Goal: Task Accomplishment & Management: Use online tool/utility

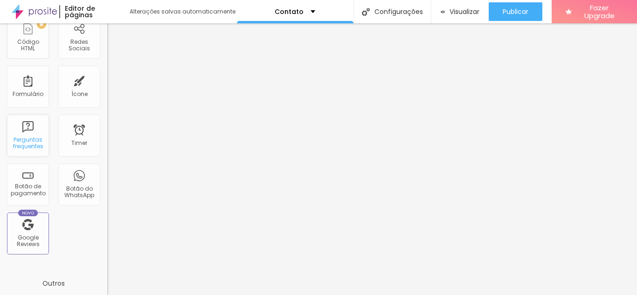
scroll to position [280, 0]
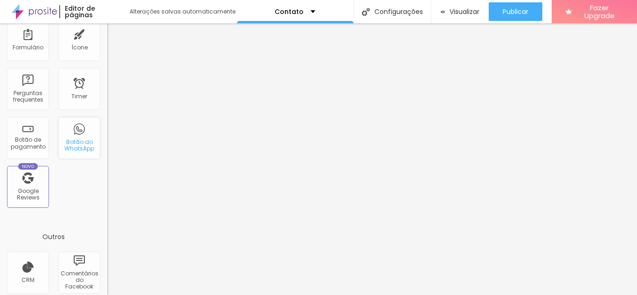
click at [73, 136] on div "Botão do WhatsApp" at bounding box center [79, 138] width 42 height 42
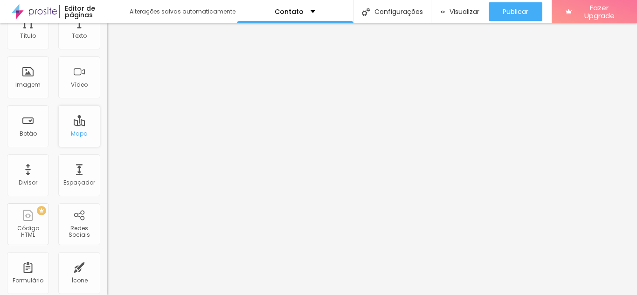
scroll to position [0, 0]
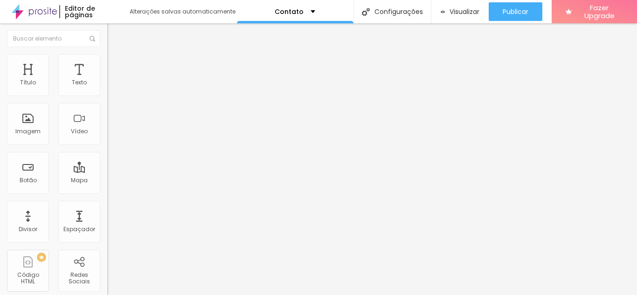
click at [107, 95] on input "text" at bounding box center [163, 90] width 112 height 9
type input "(11)97388-2196"
type input "11973882196"
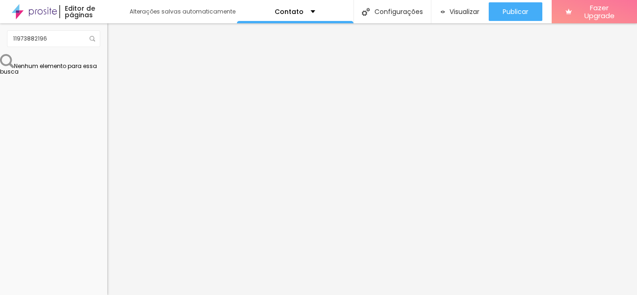
click at [107, 295] on input "Conversar no WhatsApp" at bounding box center [163, 300] width 112 height 9
type input "Posso ajudar?"
drag, startPoint x: 13, startPoint y: 160, endPoint x: 102, endPoint y: 193, distance: 94.3
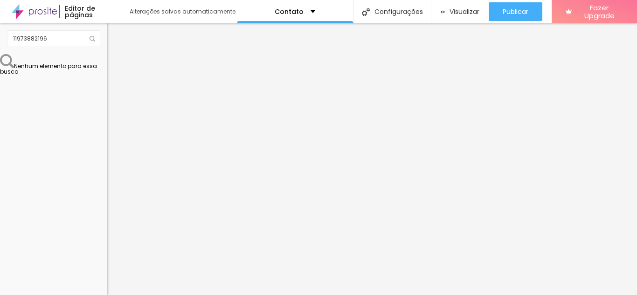
click at [107, 193] on div "Número do WhatsApp * (11)97388-2196 + 55 Texto do botão Posso ajudar? Mensagem …" at bounding box center [160, 235] width 107 height 311
paste textarea "! 👋 Aqui é o Alexandre da Liflow Media. Que bom receber sua mensagem! Você gost…"
drag, startPoint x: 8, startPoint y: 156, endPoint x: 80, endPoint y: 212, distance: 91.1
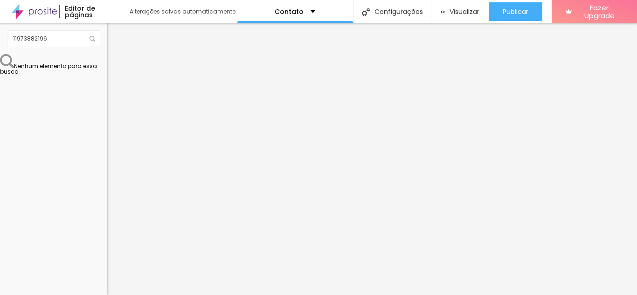
paste textarea "Oi! ✨ Sou o Alexandre da Liflow Media. Qual ensaio te inspira mais — moda, bele…"
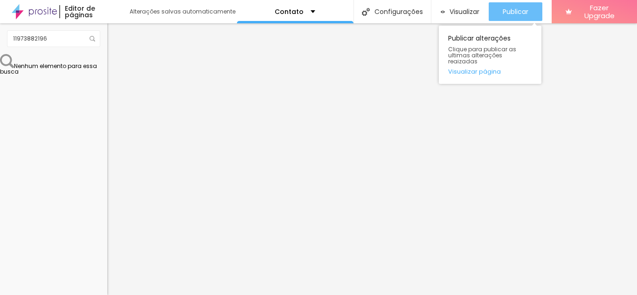
click at [513, 12] on span "Publicar" at bounding box center [516, 11] width 26 height 7
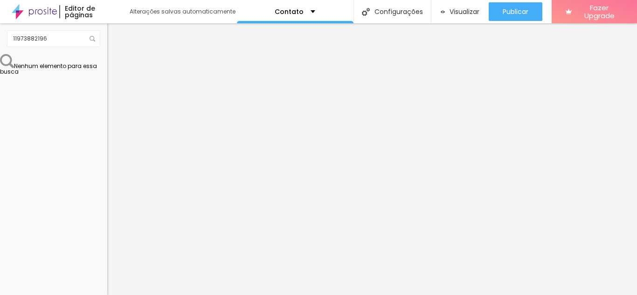
drag, startPoint x: 40, startPoint y: 163, endPoint x: 0, endPoint y: 164, distance: 39.2
click at [107, 163] on div "Número do WhatsApp * (11)97388-2196 + 55 Texto do botão Posso ajudar? Mensagem …" at bounding box center [160, 235] width 107 height 311
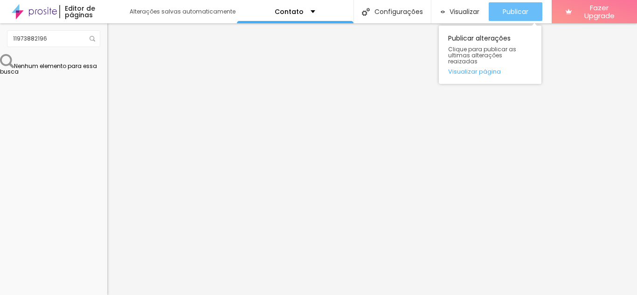
type textarea "Oi! ✨ Sou o Alexandre da Liflow Media. Qual ensaio te inspira mais — moda, bele…"
click at [507, 13] on span "Publicar" at bounding box center [516, 11] width 26 height 7
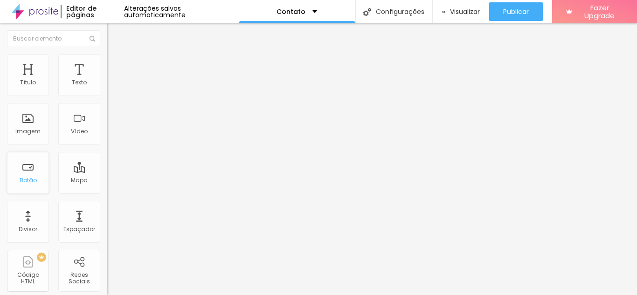
click at [26, 174] on div "Botão" at bounding box center [28, 173] width 42 height 42
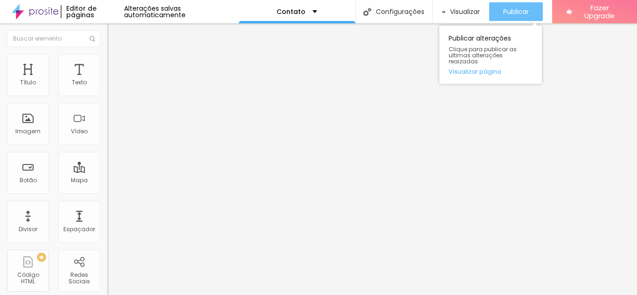
click at [508, 8] on span "Publicar" at bounding box center [516, 11] width 26 height 7
click at [522, 15] on span "Publicar" at bounding box center [516, 11] width 26 height 7
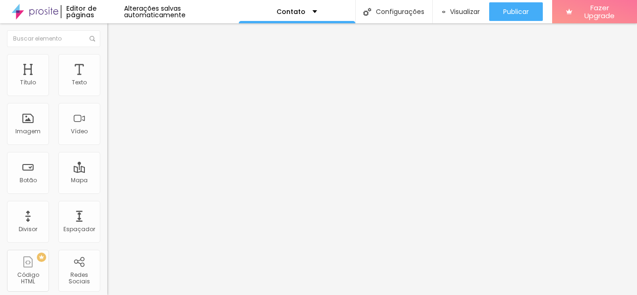
drag, startPoint x: 10, startPoint y: 164, endPoint x: 105, endPoint y: 187, distance: 97.3
click at [107, 187] on div "Número do WhatsApp * (11)97388-2196 + 55 Texto do botão Posso ajudar? Mensagem …" at bounding box center [160, 235] width 107 height 311
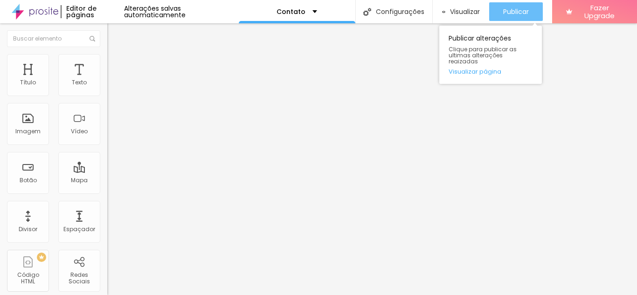
click at [505, 15] on span "Publicar" at bounding box center [516, 11] width 26 height 7
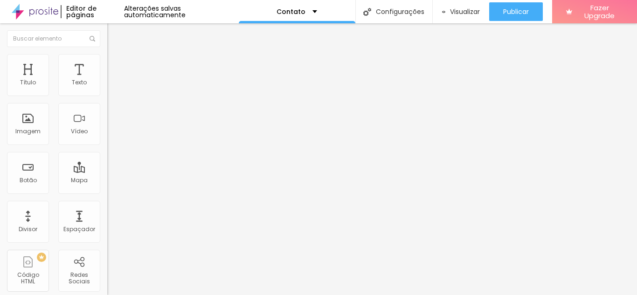
scroll to position [0, 0]
click at [114, 34] on img "button" at bounding box center [117, 37] width 7 height 7
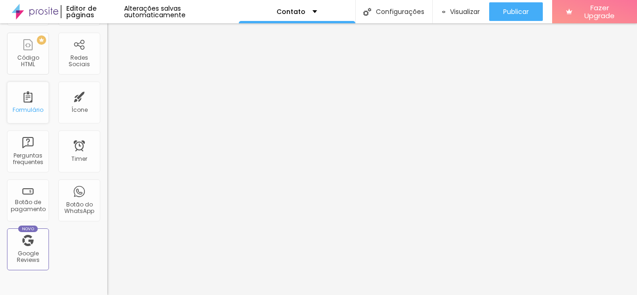
scroll to position [233, 0]
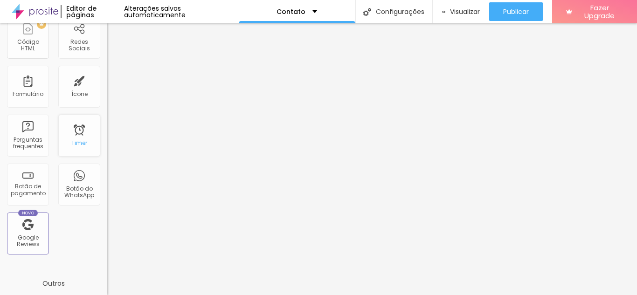
click at [73, 136] on div "Timer" at bounding box center [79, 136] width 42 height 42
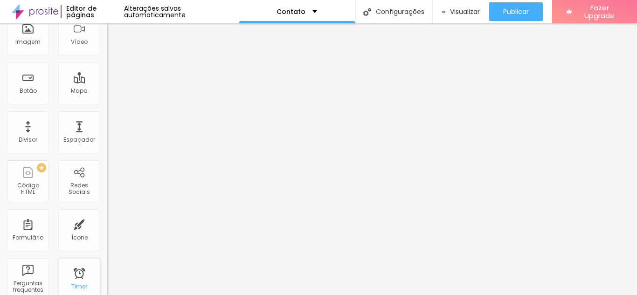
scroll to position [0, 0]
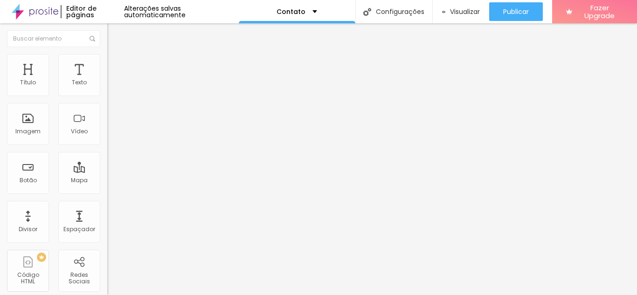
click at [107, 32] on button "Editar Seção" at bounding box center [160, 33] width 107 height 21
click at [114, 35] on img "button" at bounding box center [117, 33] width 7 height 7
click at [107, 195] on div "Editar Formulário Conteúdo Estilo Avançado Formulário Contato" at bounding box center [160, 159] width 107 height 272
click at [114, 35] on img "button" at bounding box center [117, 33] width 7 height 7
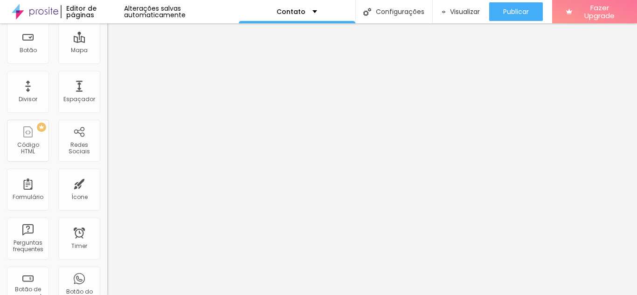
scroll to position [140, 0]
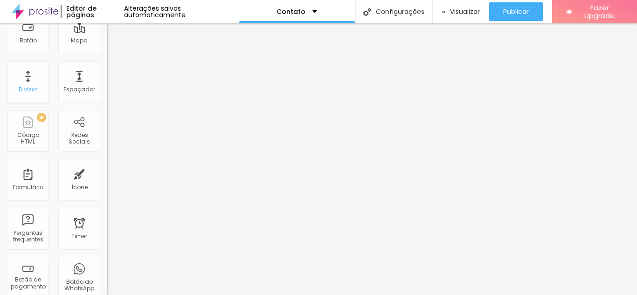
click at [31, 84] on div "Divisor" at bounding box center [28, 82] width 42 height 42
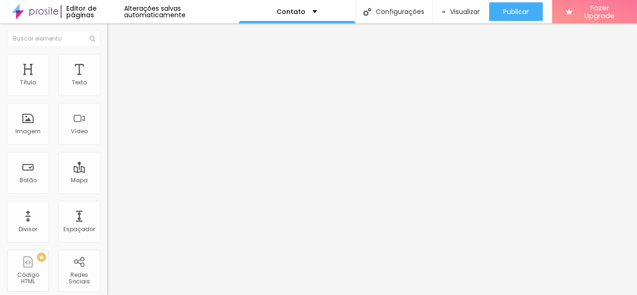
click at [107, 58] on img at bounding box center [111, 58] width 8 height 8
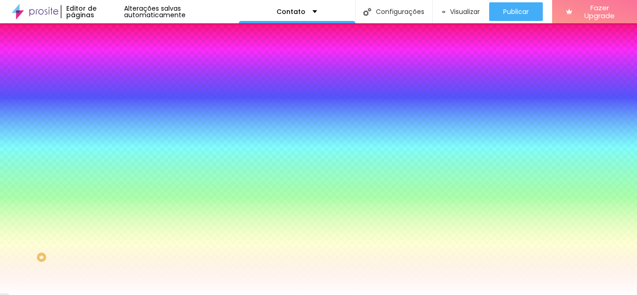
click at [107, 63] on li "Avançado" at bounding box center [160, 67] width 107 height 9
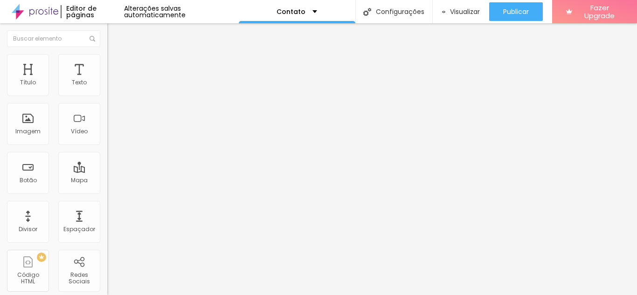
type input "13"
type input "11"
type input "7"
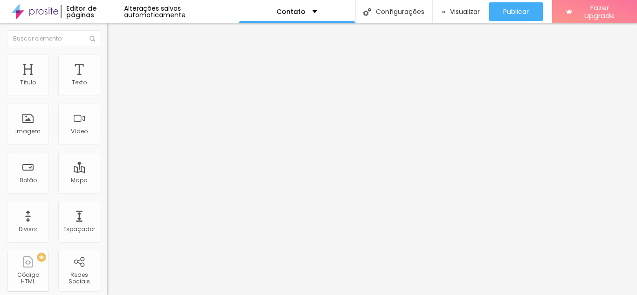
type input "7"
type input "6"
type input "4"
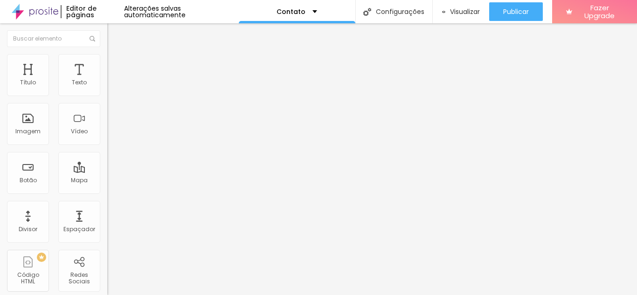
type input "2"
type input "0"
type input "2"
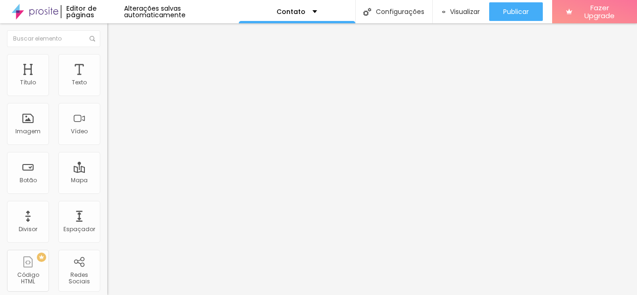
type input "2"
type input "7"
type input "8"
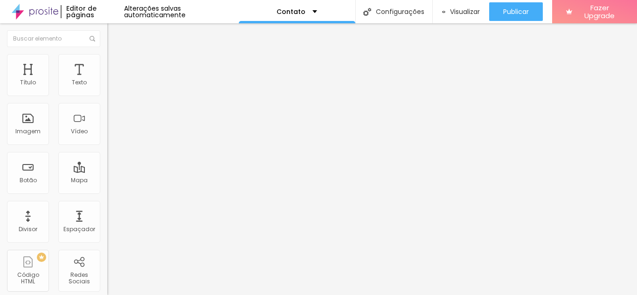
type input "14"
type input "16"
type input "18"
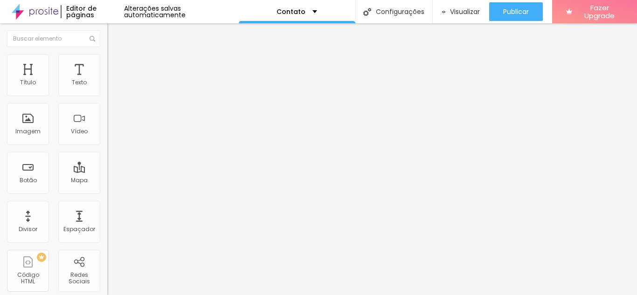
type input "18"
type input "21"
type input "24"
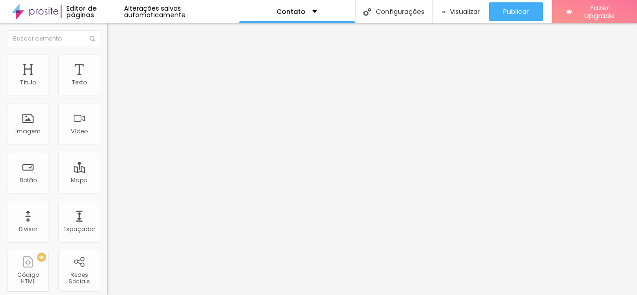
type input "25"
type input "27"
type input "31"
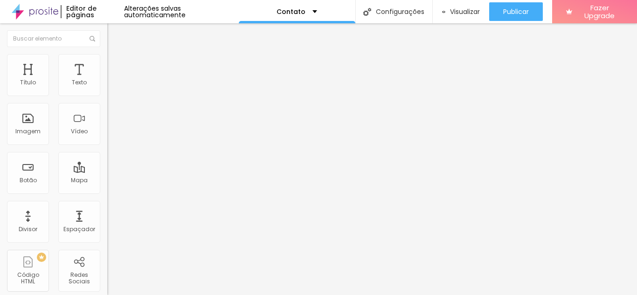
type input "31"
type input "33"
type input "35"
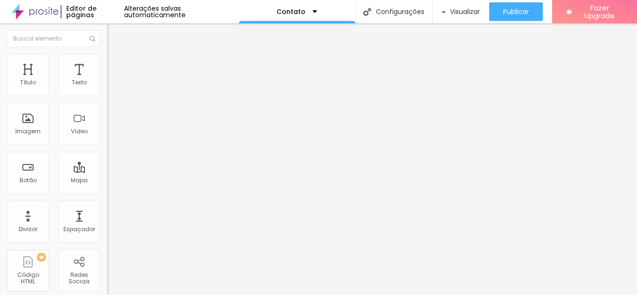
type input "36"
type input "40"
type input "43"
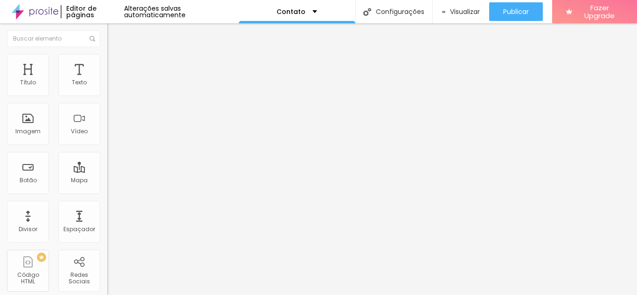
type input "43"
type input "44"
type input "46"
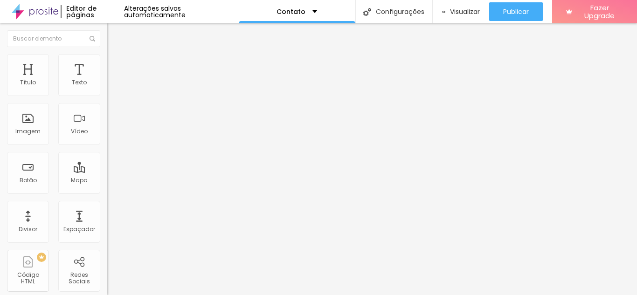
type input "48"
type input "50"
type input "54"
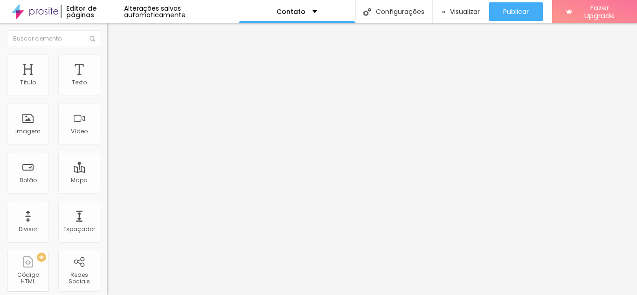
type input "54"
type input "58"
type input "62"
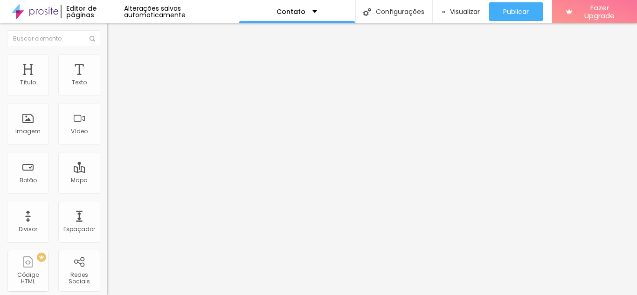
type input "66"
type input "69"
type input "72"
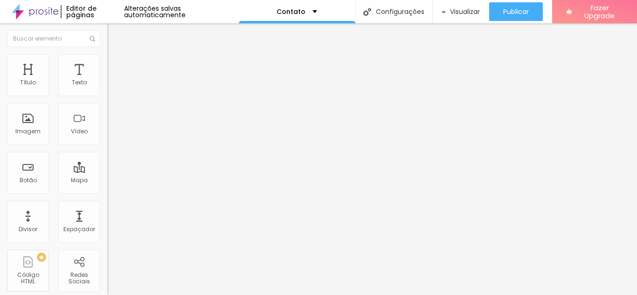
type input "72"
type input "73"
type input "76"
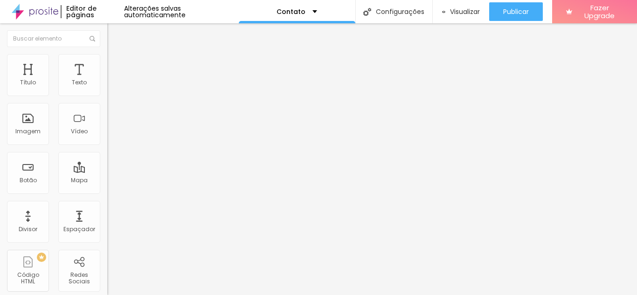
type input "78"
type input "80"
type input "82"
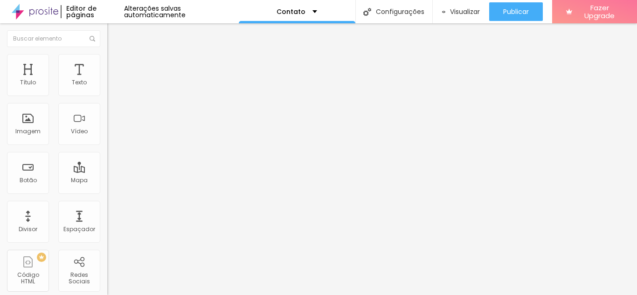
type input "82"
type input "86"
type input "88"
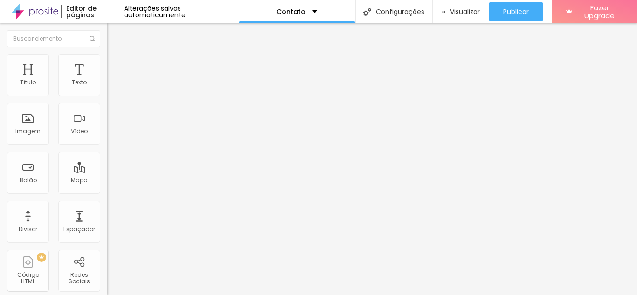
type input "90"
type input "94"
type input "95"
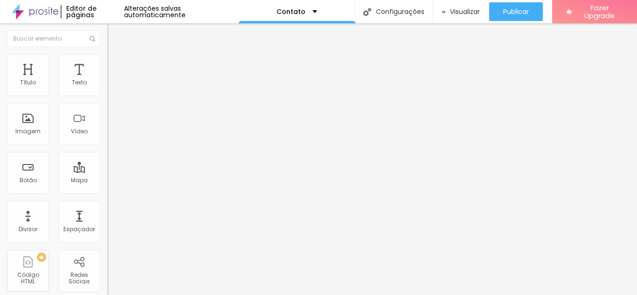
type input "95"
type input "98"
type input "100"
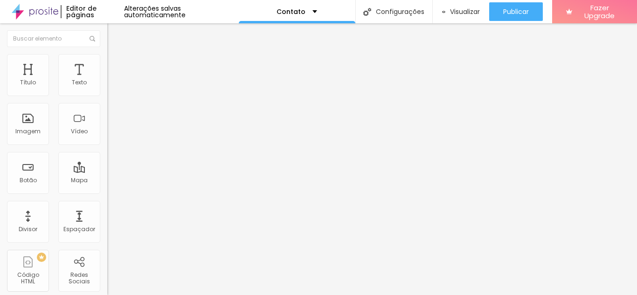
type input "97"
type input "95"
type input "91"
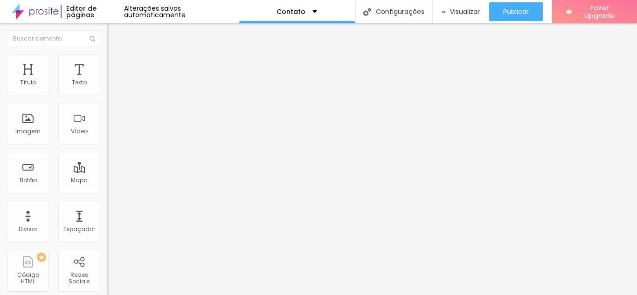
type input "91"
type input "90"
type input "87"
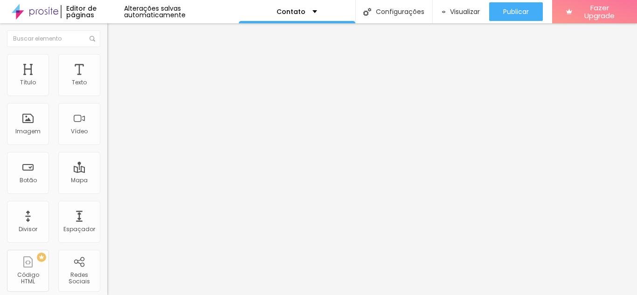
type input "86"
type input "84"
type input "83"
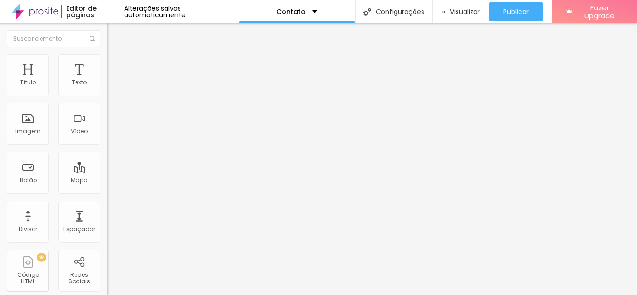
type input "83"
type input "82"
type input "80"
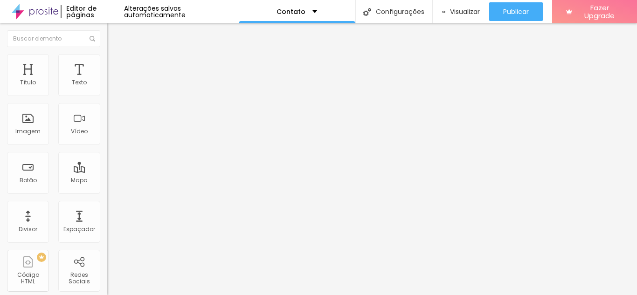
type input "78"
type input "77"
type input "74"
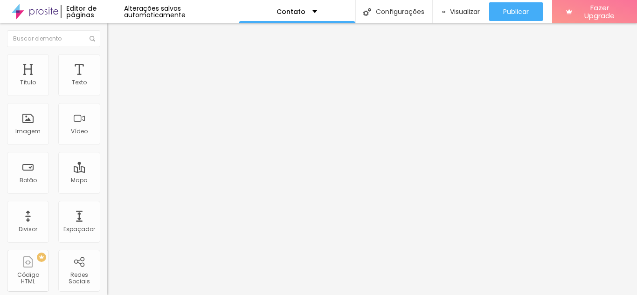
type input "74"
type input "72"
type input "70"
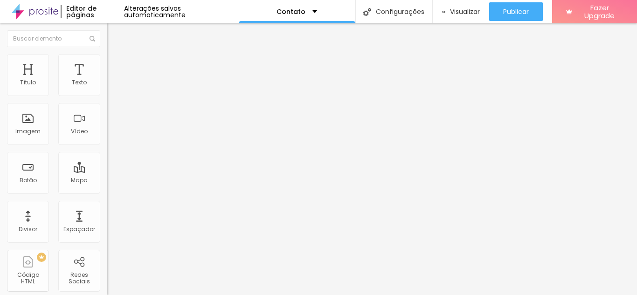
type input "69"
type input "67"
type input "64"
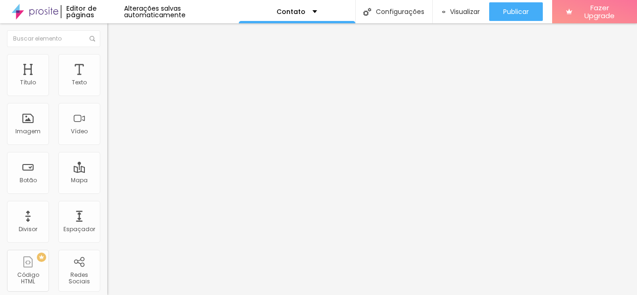
type input "64"
type input "63"
type input "60"
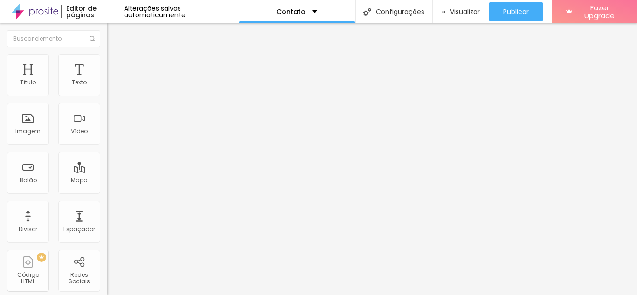
type input "59"
type input "58"
type input "57"
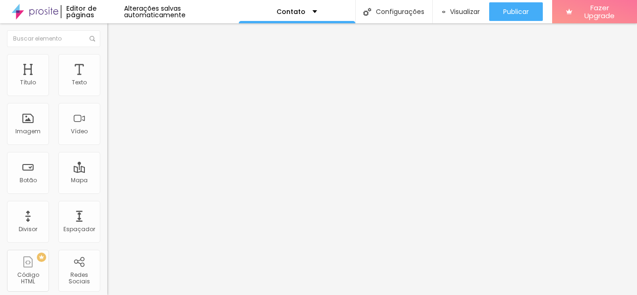
type input "57"
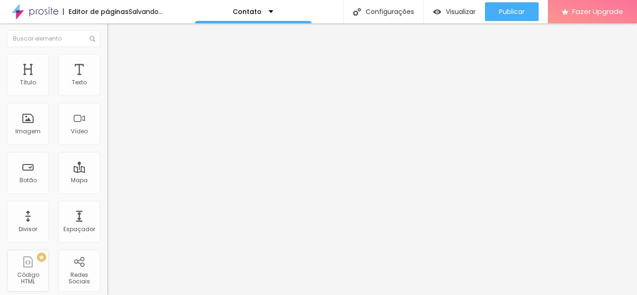
type input "53"
type input "51"
type input "47"
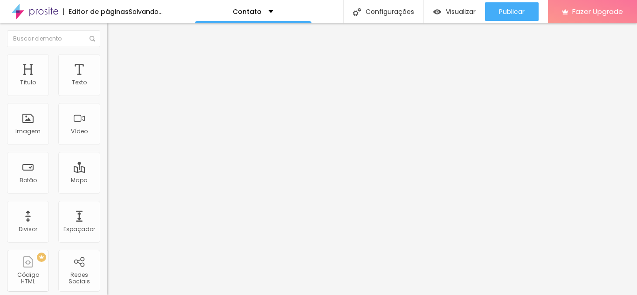
type input "47"
type input "45"
type input "43"
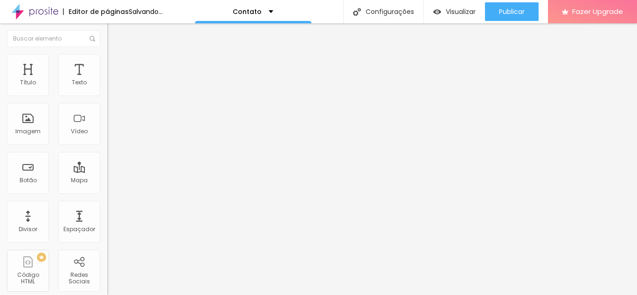
type input "41"
type input "39"
type input "36"
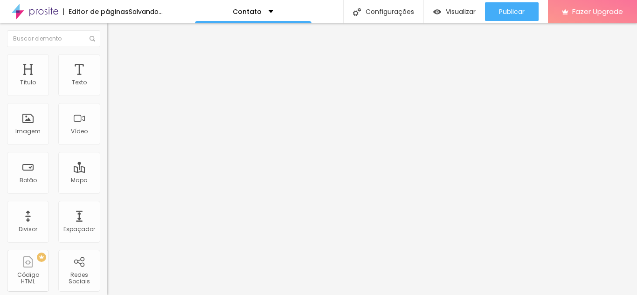
type input "36"
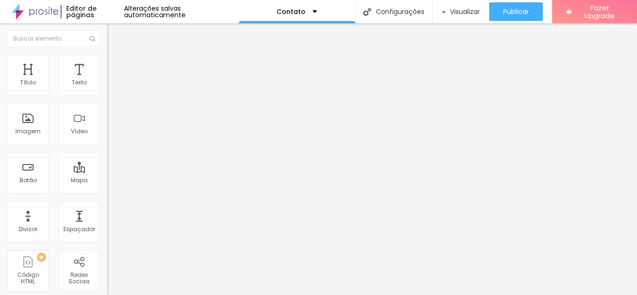
type input "35"
type input "33"
type input "30"
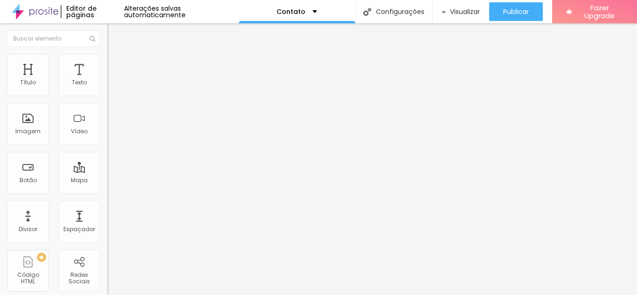
type input "30"
type input "29"
type input "27"
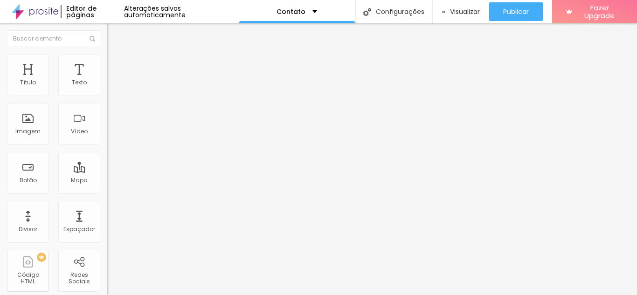
type input "25"
type input "23"
type input "21"
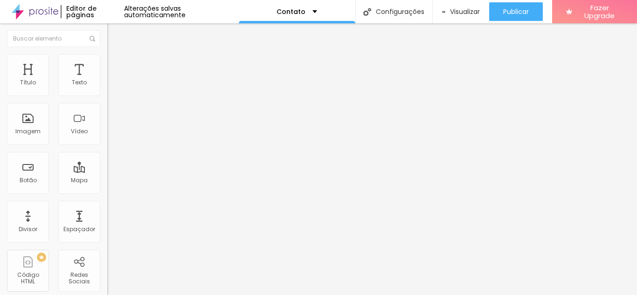
type input "21"
type input "19"
type input "17"
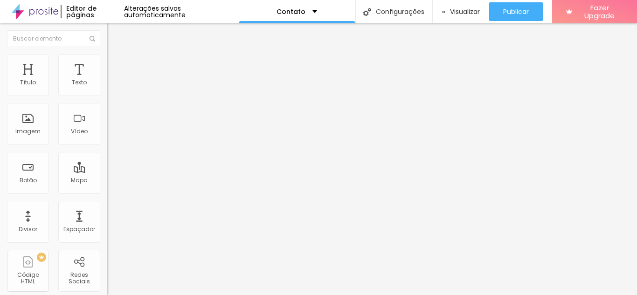
type input "18"
type input "20"
type input "22"
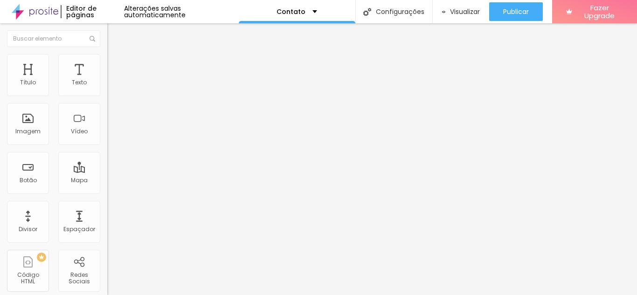
type input "22"
type input "24"
drag, startPoint x: 30, startPoint y: 93, endPoint x: 35, endPoint y: 90, distance: 6.1
type input "24"
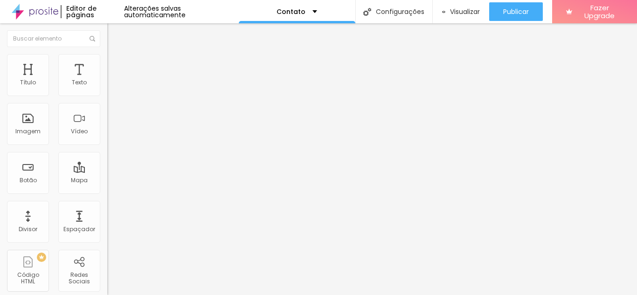
click at [107, 181] on input "range" at bounding box center [137, 184] width 60 height 7
click at [107, 53] on img at bounding box center [111, 49] width 8 height 8
click at [114, 32] on img "button" at bounding box center [117, 33] width 7 height 7
click at [107, 96] on span "Titulo 3" at bounding box center [120, 90] width 26 height 11
click at [107, 80] on span "Titulo 1" at bounding box center [122, 73] width 30 height 13
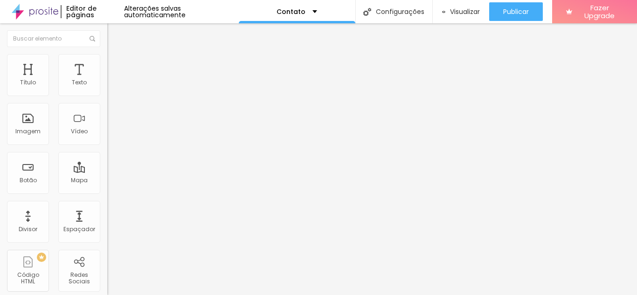
click at [107, 101] on div "Titulo 4 H4" at bounding box center [160, 97] width 107 height 7
click at [107, 110] on span "Titulo 5" at bounding box center [117, 106] width 21 height 8
click at [107, 80] on span "Titulo 1" at bounding box center [122, 73] width 30 height 13
click at [107, 88] on span "Titulo 2" at bounding box center [122, 82] width 30 height 12
click at [107, 97] on span "Titulo 3" at bounding box center [120, 91] width 26 height 11
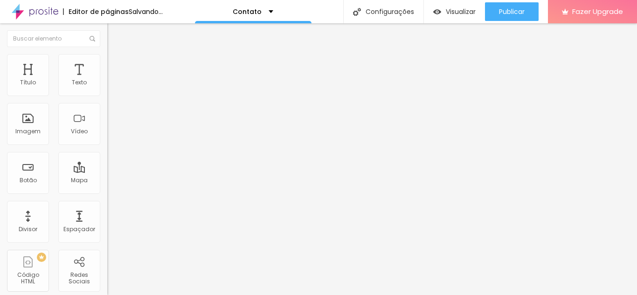
click at [107, 103] on div "Titulo 4 H4" at bounding box center [160, 99] width 107 height 7
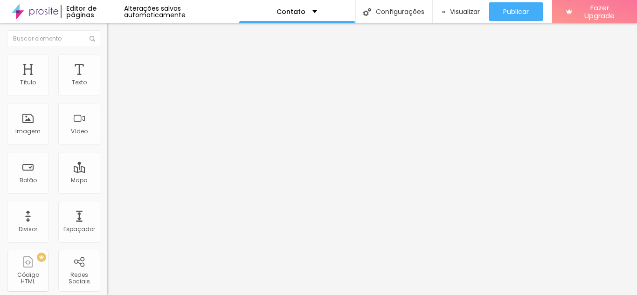
click at [107, 80] on span "Titulo 1" at bounding box center [122, 73] width 30 height 13
click at [115, 80] on span "Titulo 1" at bounding box center [130, 73] width 30 height 13
click at [116, 64] on span "Avançado" at bounding box center [131, 60] width 31 height 8
click at [107, 53] on img at bounding box center [111, 49] width 8 height 8
click at [112, 134] on icon "button" at bounding box center [114, 133] width 4 height 4
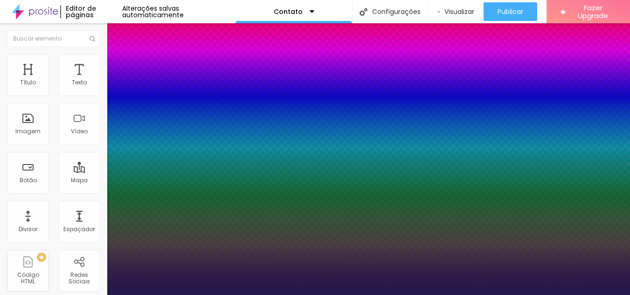
type input "1"
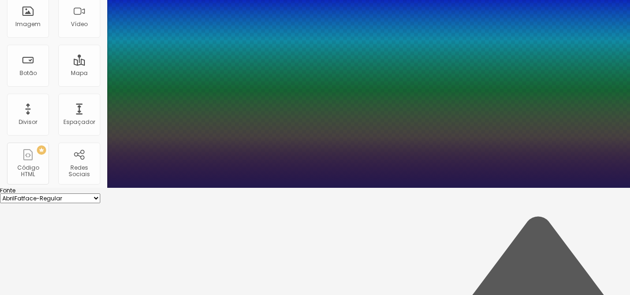
scroll to position [91, 0]
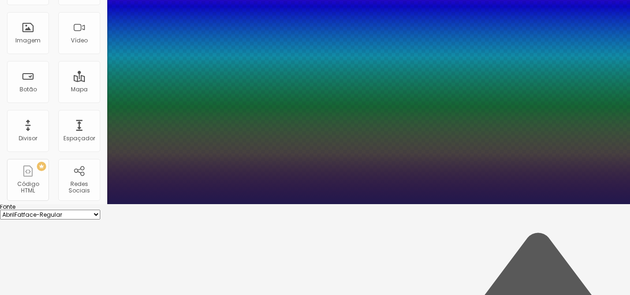
type input "13"
type input "1"
type input "14"
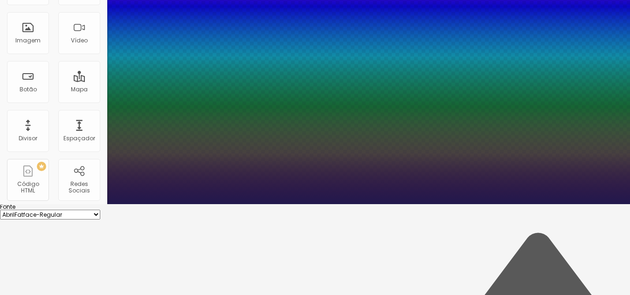
type input "1"
type input "16"
type input "1"
type input "18"
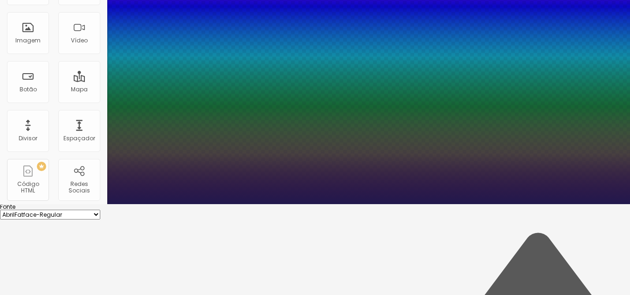
type input "18"
type input "1"
type input "19"
type input "1"
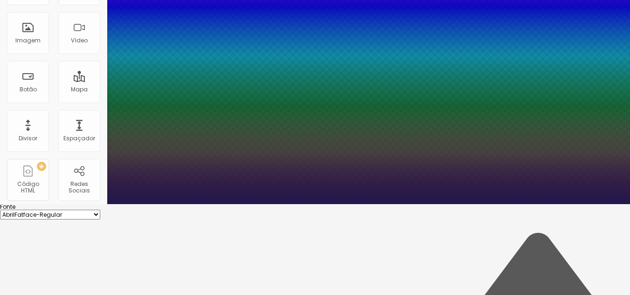
type input "21"
type input "1"
drag, startPoint x: 124, startPoint y: 174, endPoint x: 139, endPoint y: 174, distance: 15.9
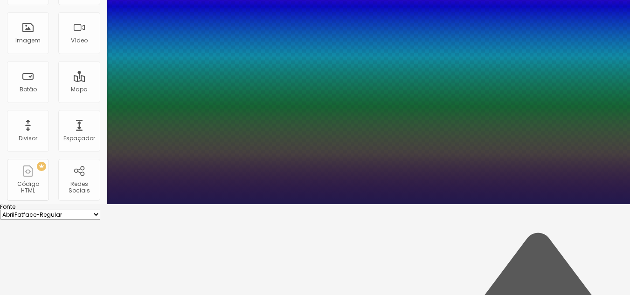
click at [30, 204] on div at bounding box center [315, 204] width 630 height 0
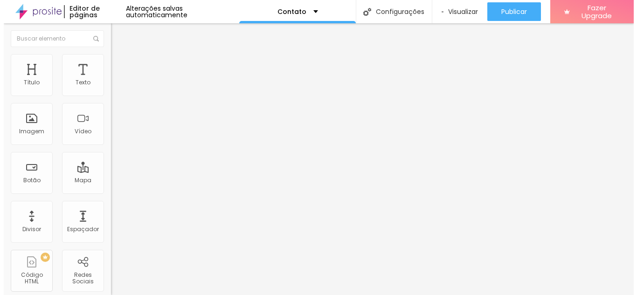
scroll to position [0, 0]
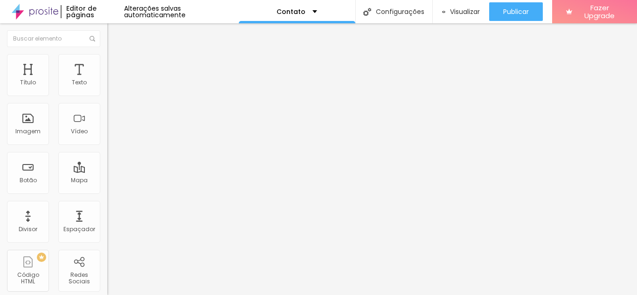
click at [107, 34] on button "Editar Título" at bounding box center [160, 33] width 107 height 21
click at [107, 187] on div "Editar Texto Estilo Avançado Tipografia Voltar ao padrão Sombra DESATIVADO Volt…" at bounding box center [160, 159] width 107 height 272
click at [116, 62] on span "Avançado" at bounding box center [131, 60] width 31 height 8
click at [107, 54] on li "Estilo" at bounding box center [160, 49] width 107 height 9
click at [107, 58] on img at bounding box center [111, 58] width 8 height 8
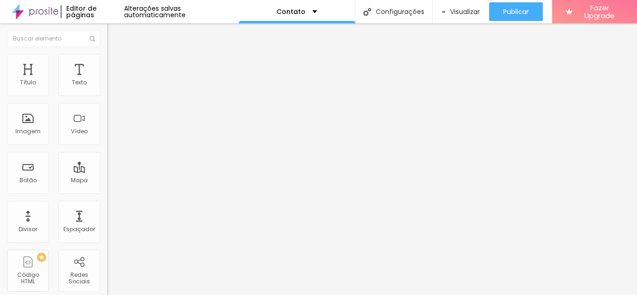
click at [107, 54] on li "Estilo" at bounding box center [160, 49] width 107 height 9
click at [112, 86] on icon "button" at bounding box center [114, 84] width 4 height 4
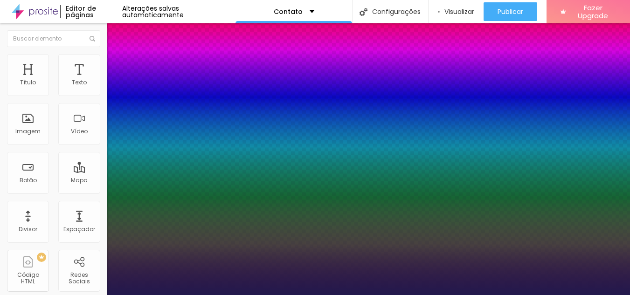
click at [48, 295] on div at bounding box center [315, 295] width 630 height 0
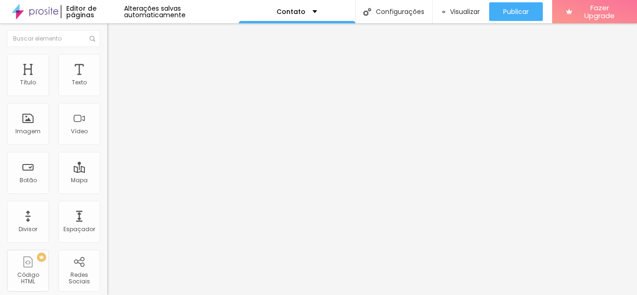
click at [111, 87] on icon "button" at bounding box center [112, 86] width 2 height 2
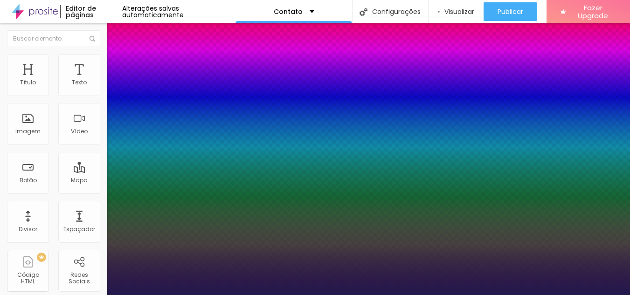
click at [16, 295] on div at bounding box center [315, 295] width 630 height 0
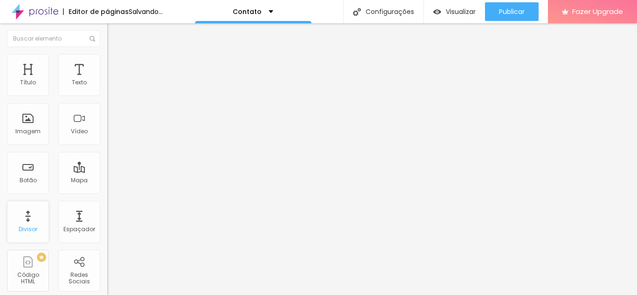
click at [24, 222] on div "Divisor" at bounding box center [28, 222] width 42 height 42
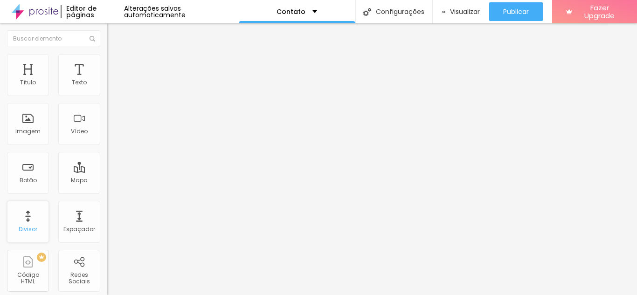
click at [26, 221] on div "Divisor" at bounding box center [28, 222] width 42 height 42
click at [73, 224] on div "Espaçador" at bounding box center [79, 222] width 42 height 42
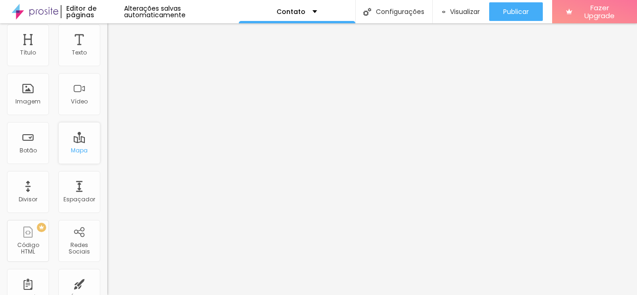
scroll to position [47, 0]
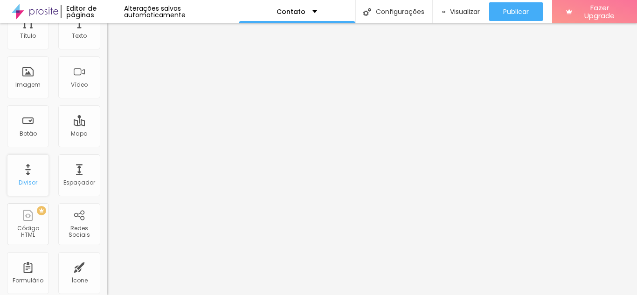
click at [28, 175] on div "Divisor" at bounding box center [28, 175] width 42 height 42
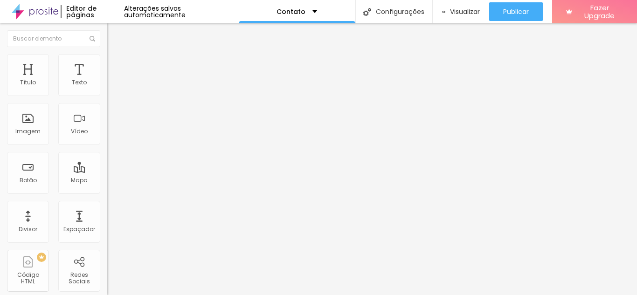
click at [39, 10] on img at bounding box center [35, 11] width 47 height 23
